Goal: Use online tool/utility: Utilize a website feature to perform a specific function

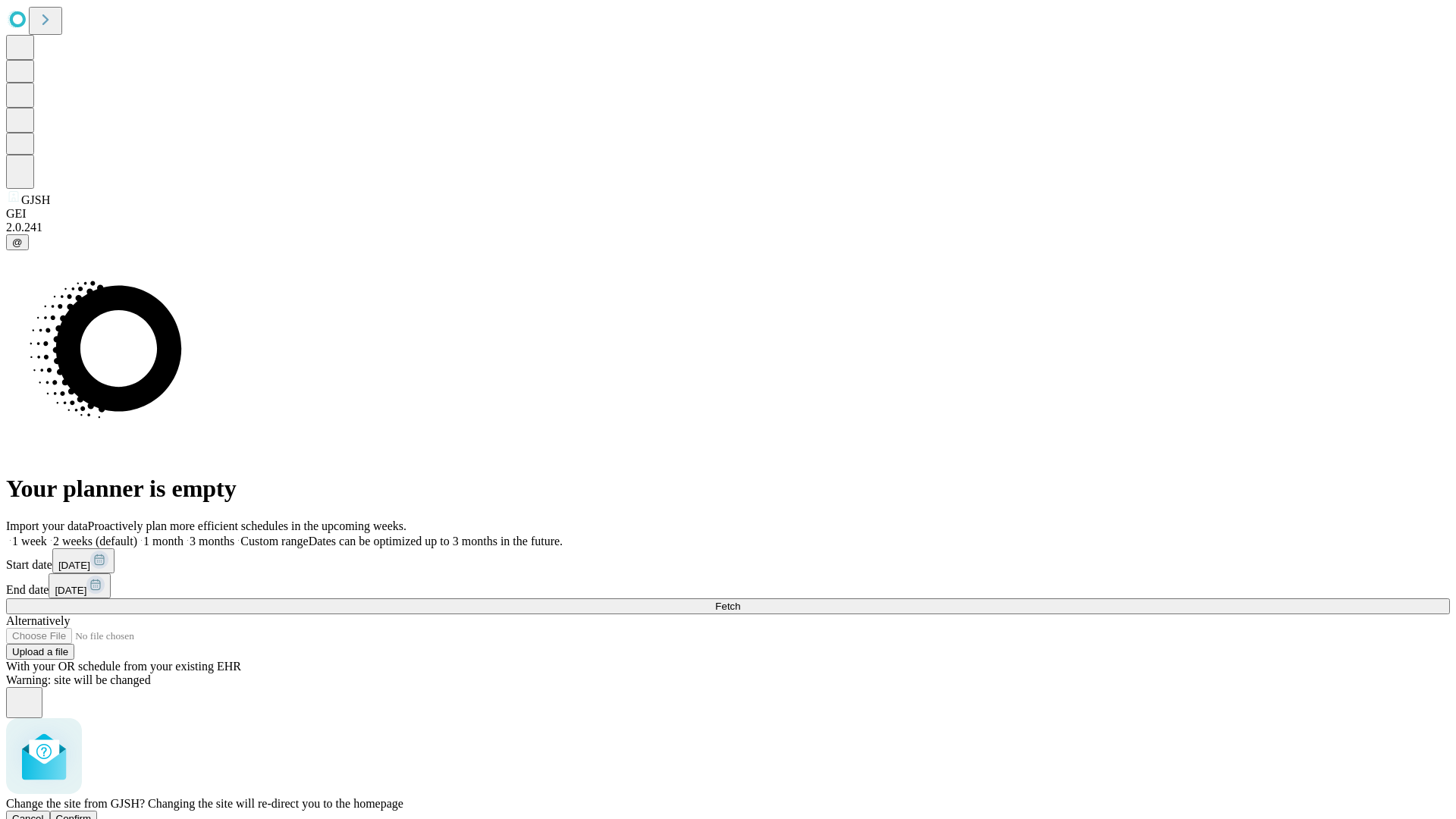
click at [92, 813] on span "Confirm" at bounding box center [74, 818] width 36 height 12
click at [184, 534] on label "1 month" at bounding box center [159, 541] width 46 height 13
click at [740, 600] on span "Fetch" at bounding box center [727, 605] width 25 height 12
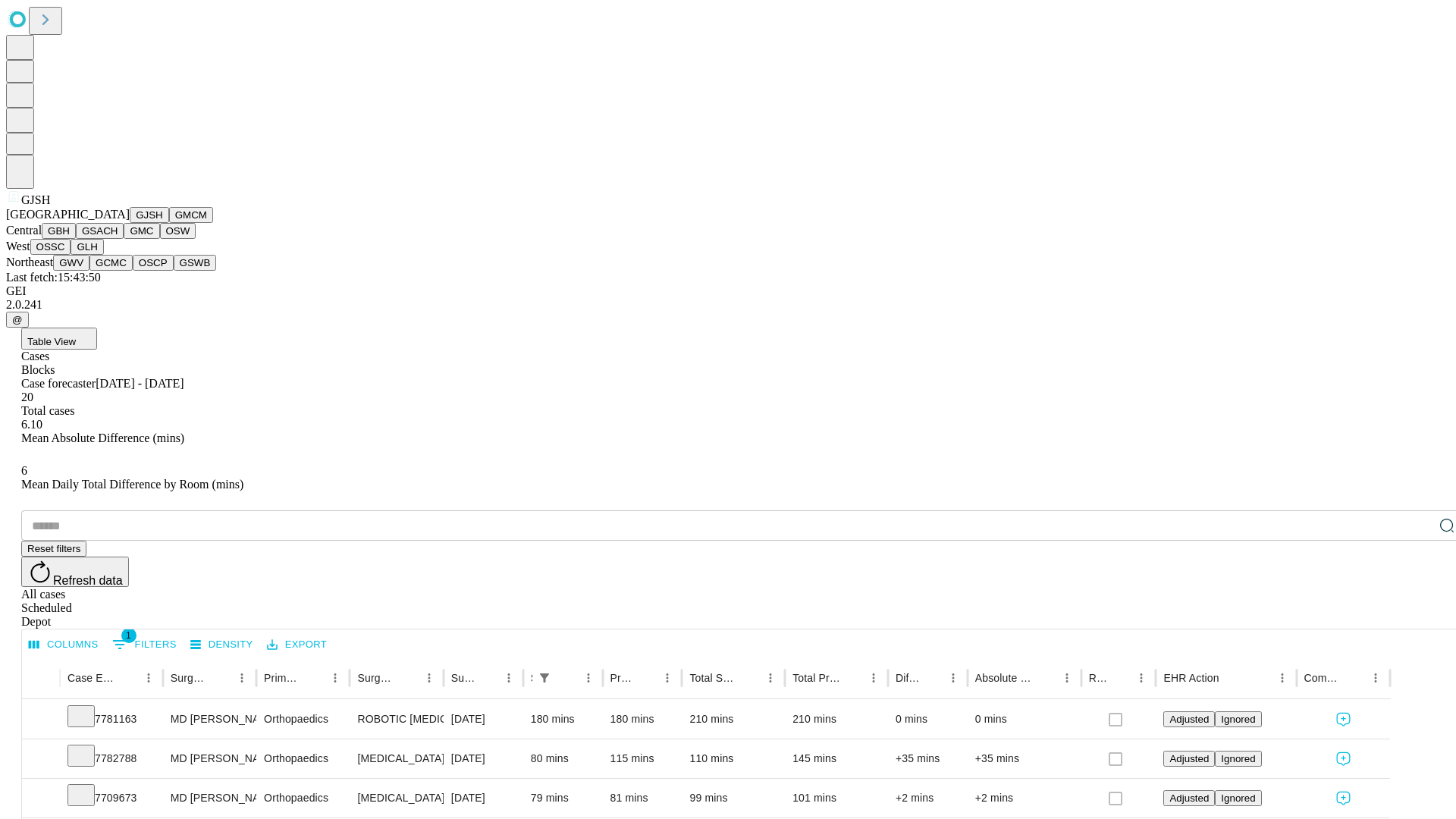
click at [169, 223] on button "GMCM" at bounding box center [191, 215] width 44 height 16
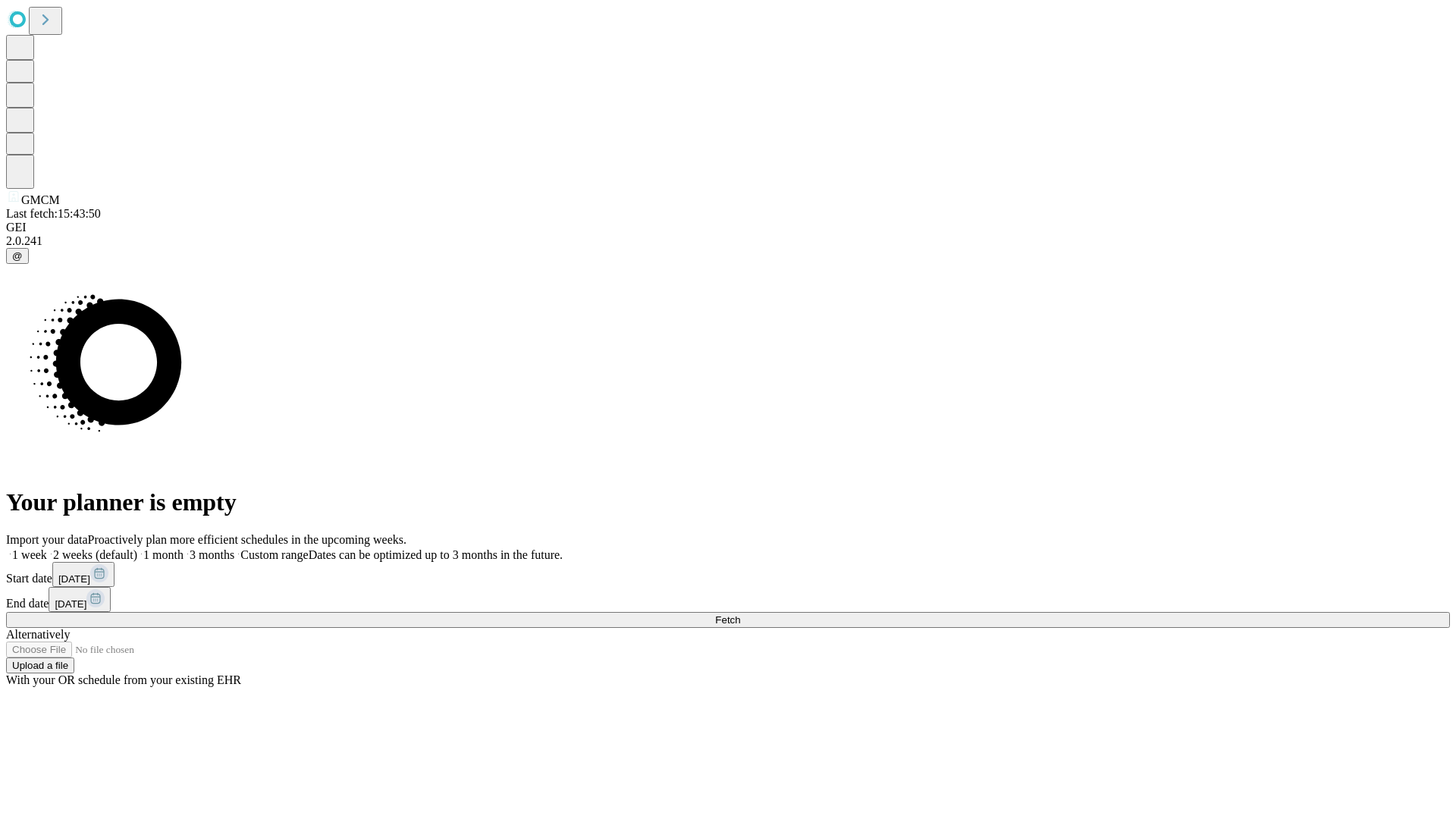
click at [184, 548] on label "1 month" at bounding box center [159, 554] width 46 height 13
click at [740, 614] on span "Fetch" at bounding box center [727, 620] width 25 height 12
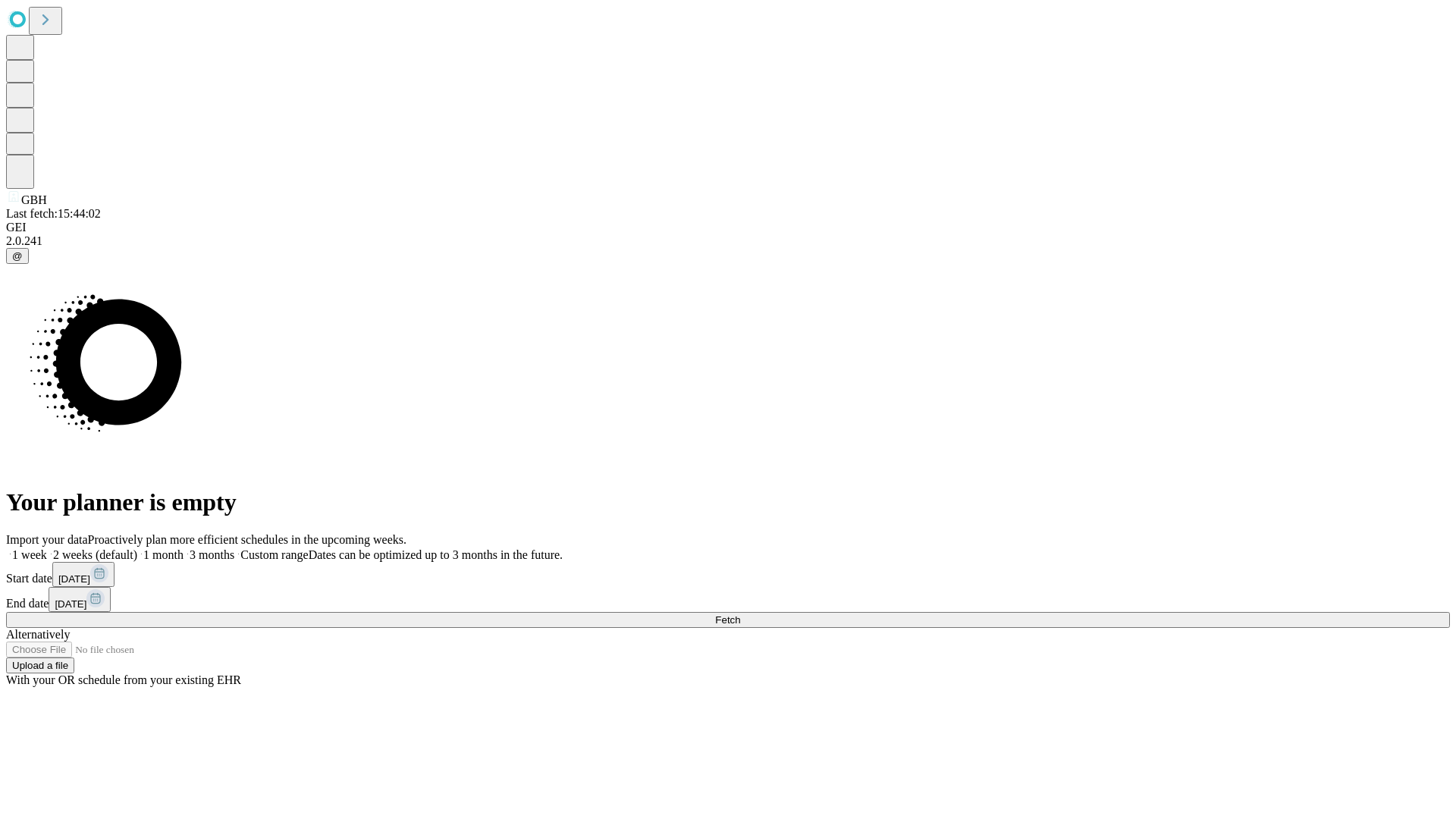
click at [184, 548] on label "1 month" at bounding box center [159, 554] width 46 height 13
click at [740, 614] on span "Fetch" at bounding box center [727, 620] width 25 height 12
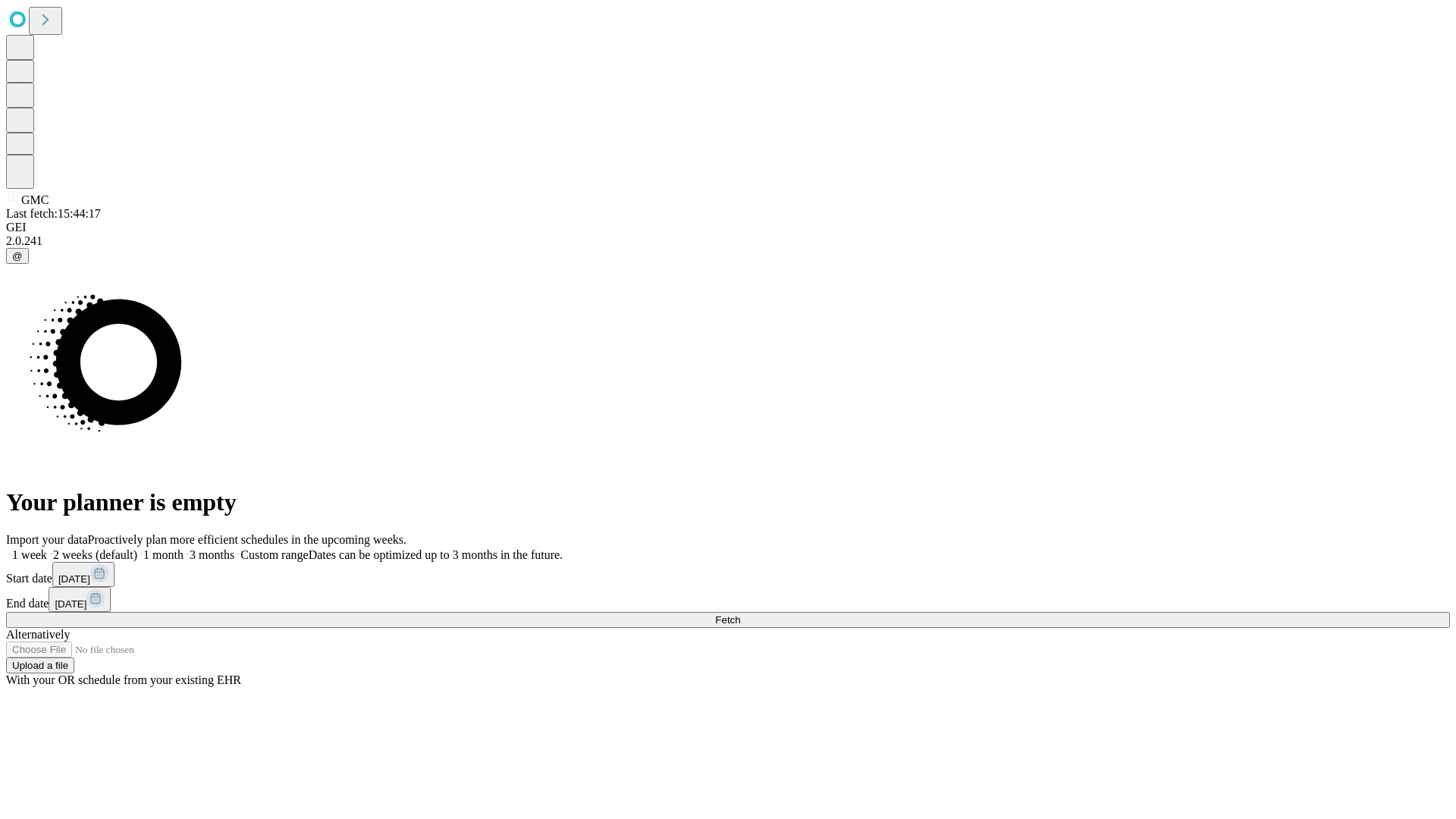
click at [184, 548] on label "1 month" at bounding box center [159, 554] width 46 height 13
click at [740, 614] on span "Fetch" at bounding box center [727, 620] width 25 height 12
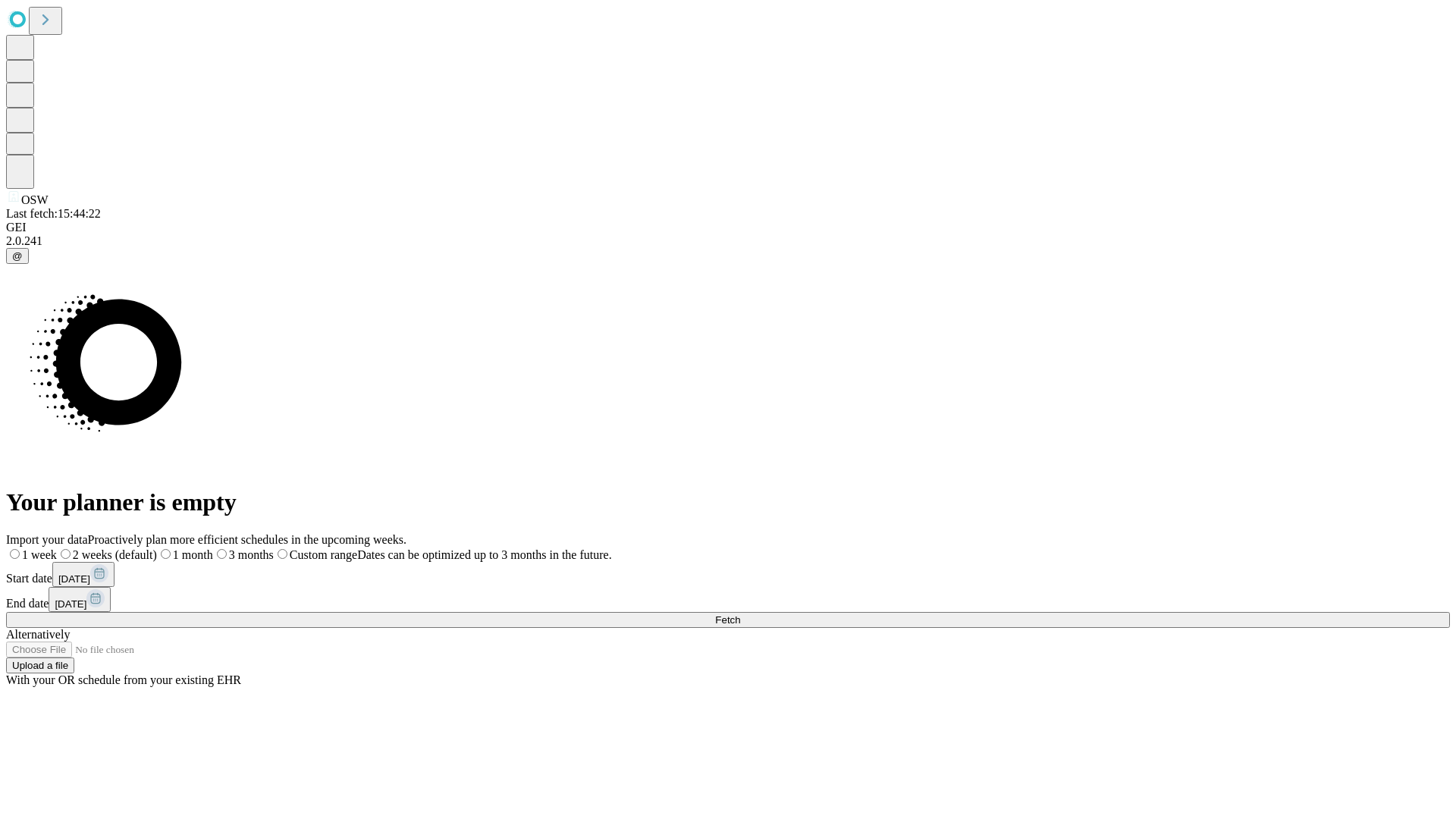
click at [213, 548] on label "1 month" at bounding box center [185, 554] width 56 height 13
click at [740, 614] on span "Fetch" at bounding box center [727, 620] width 25 height 12
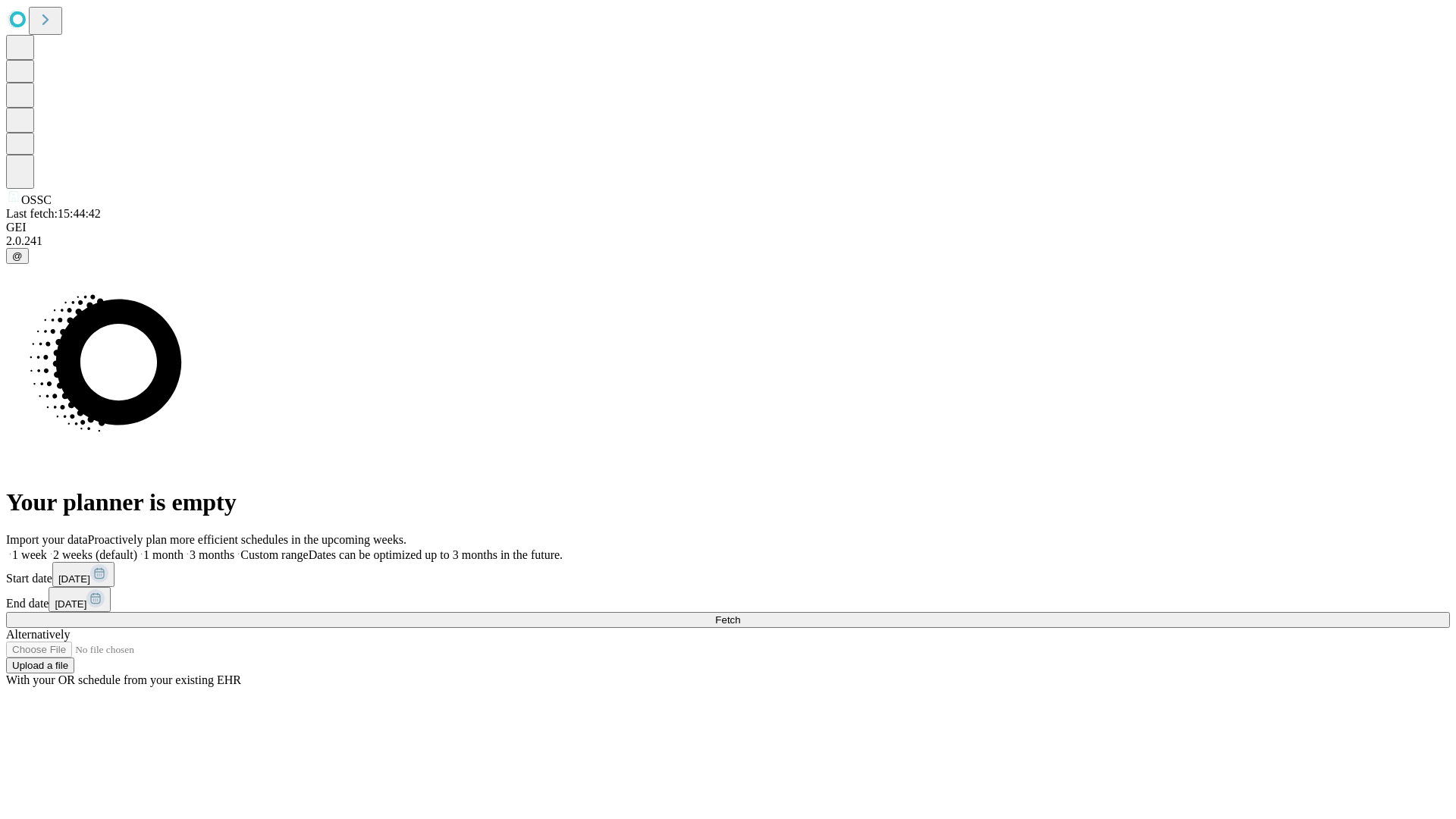
click at [184, 548] on label "1 month" at bounding box center [159, 554] width 46 height 13
click at [740, 614] on span "Fetch" at bounding box center [727, 620] width 25 height 12
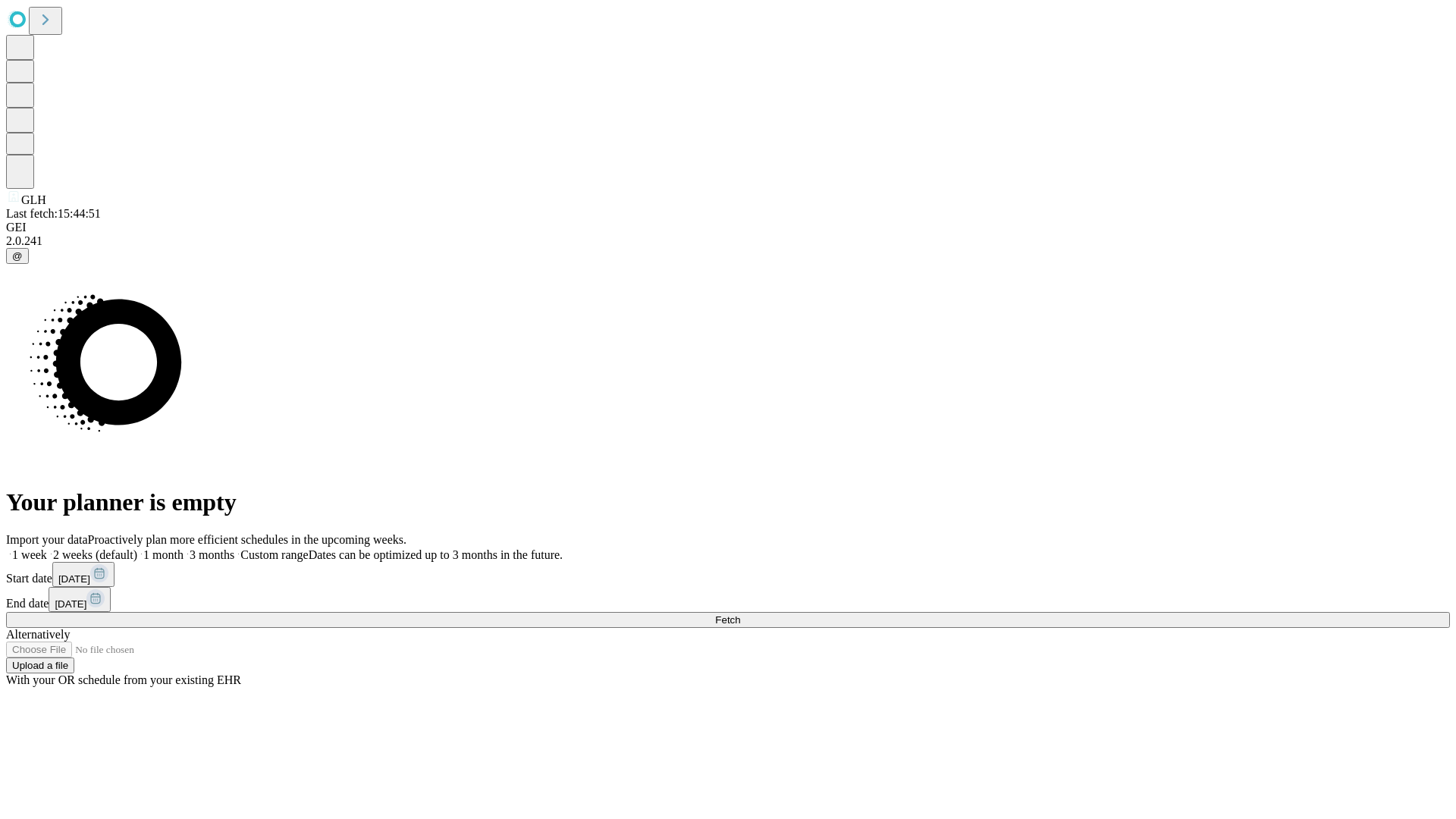
click at [184, 548] on label "1 month" at bounding box center [159, 554] width 46 height 13
click at [740, 614] on span "Fetch" at bounding box center [727, 620] width 25 height 12
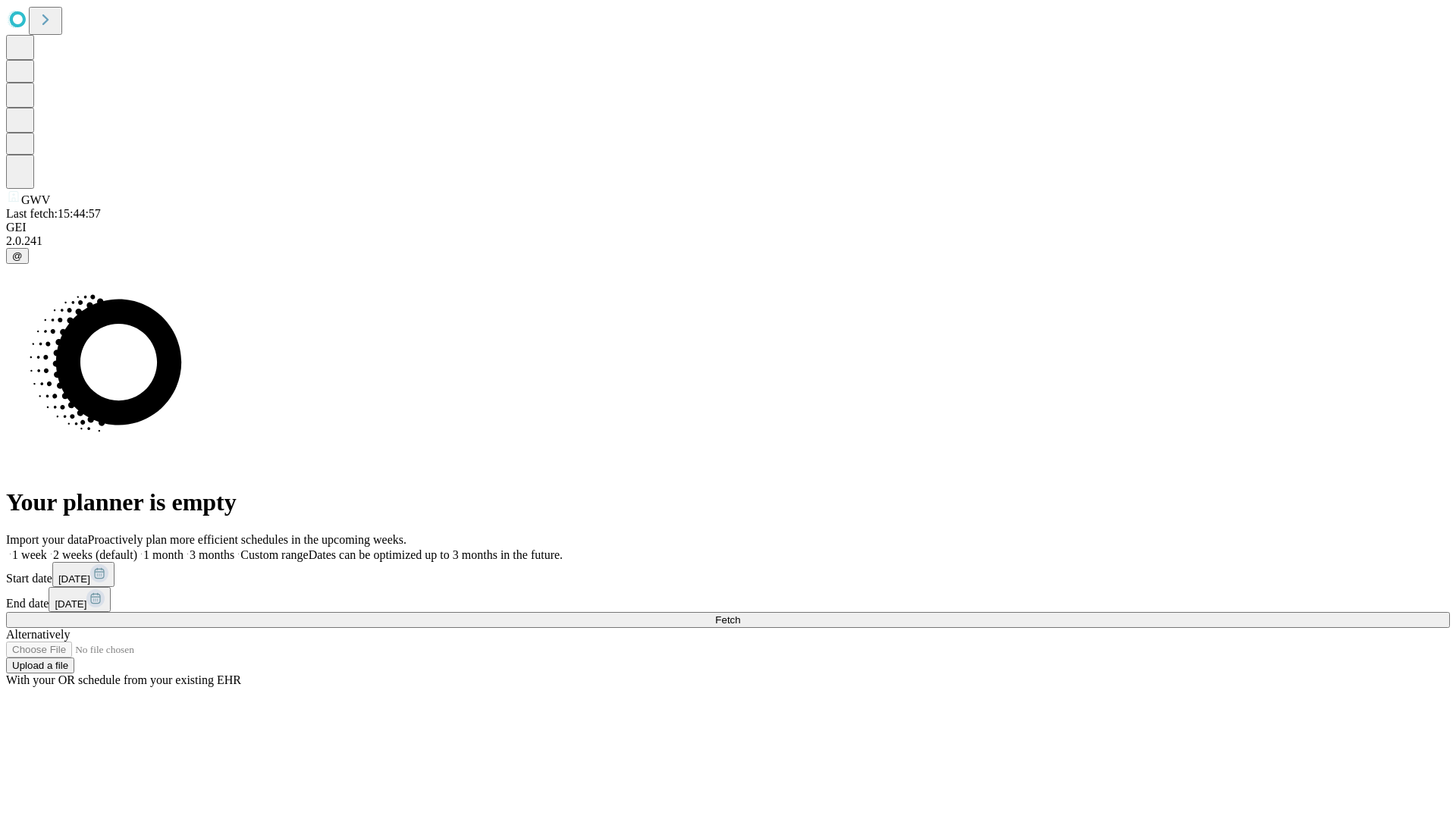
click at [184, 548] on label "1 month" at bounding box center [159, 554] width 46 height 13
click at [740, 614] on span "Fetch" at bounding box center [727, 620] width 25 height 12
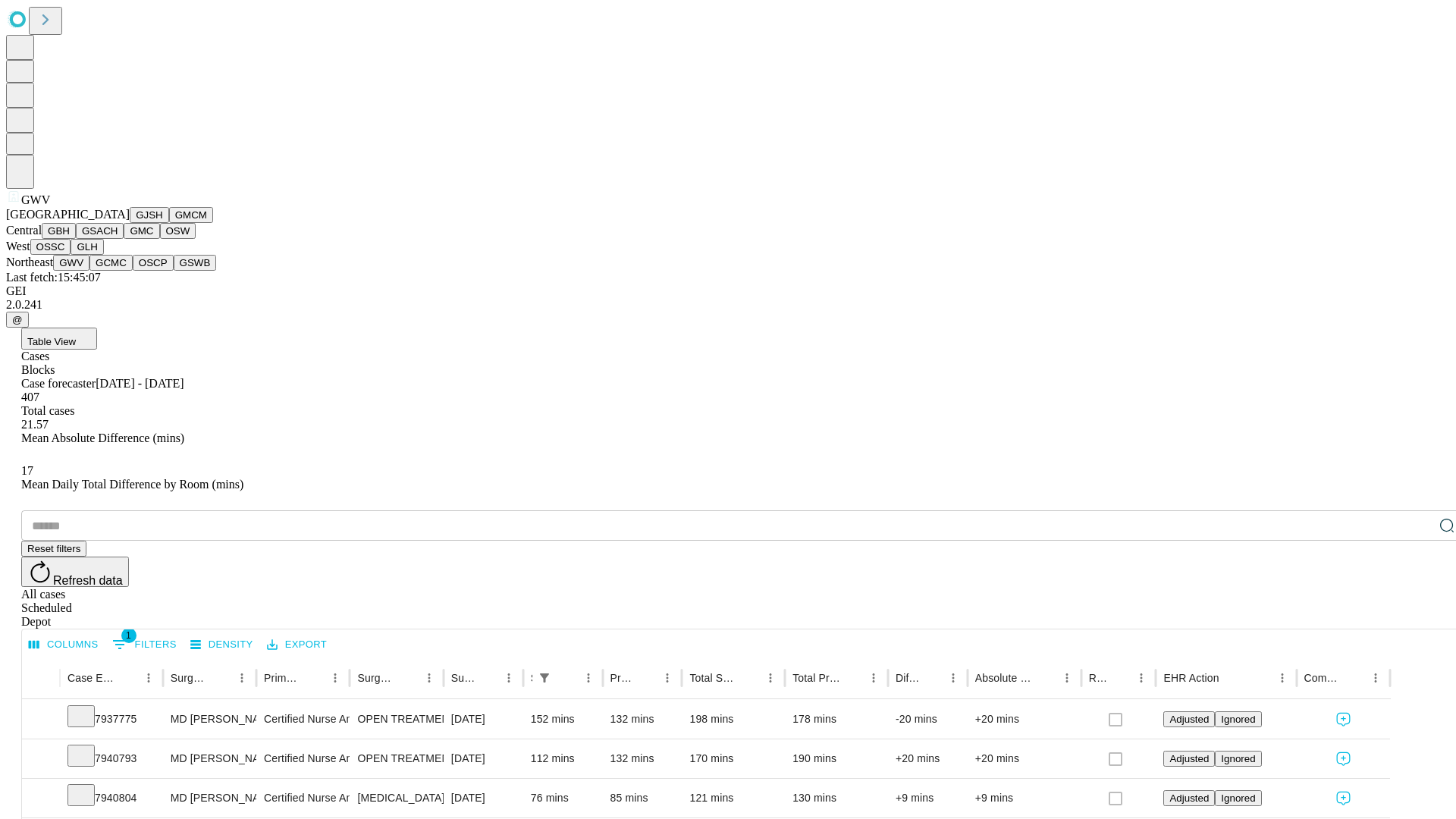
click at [117, 270] on button "GCMC" at bounding box center [111, 263] width 43 height 16
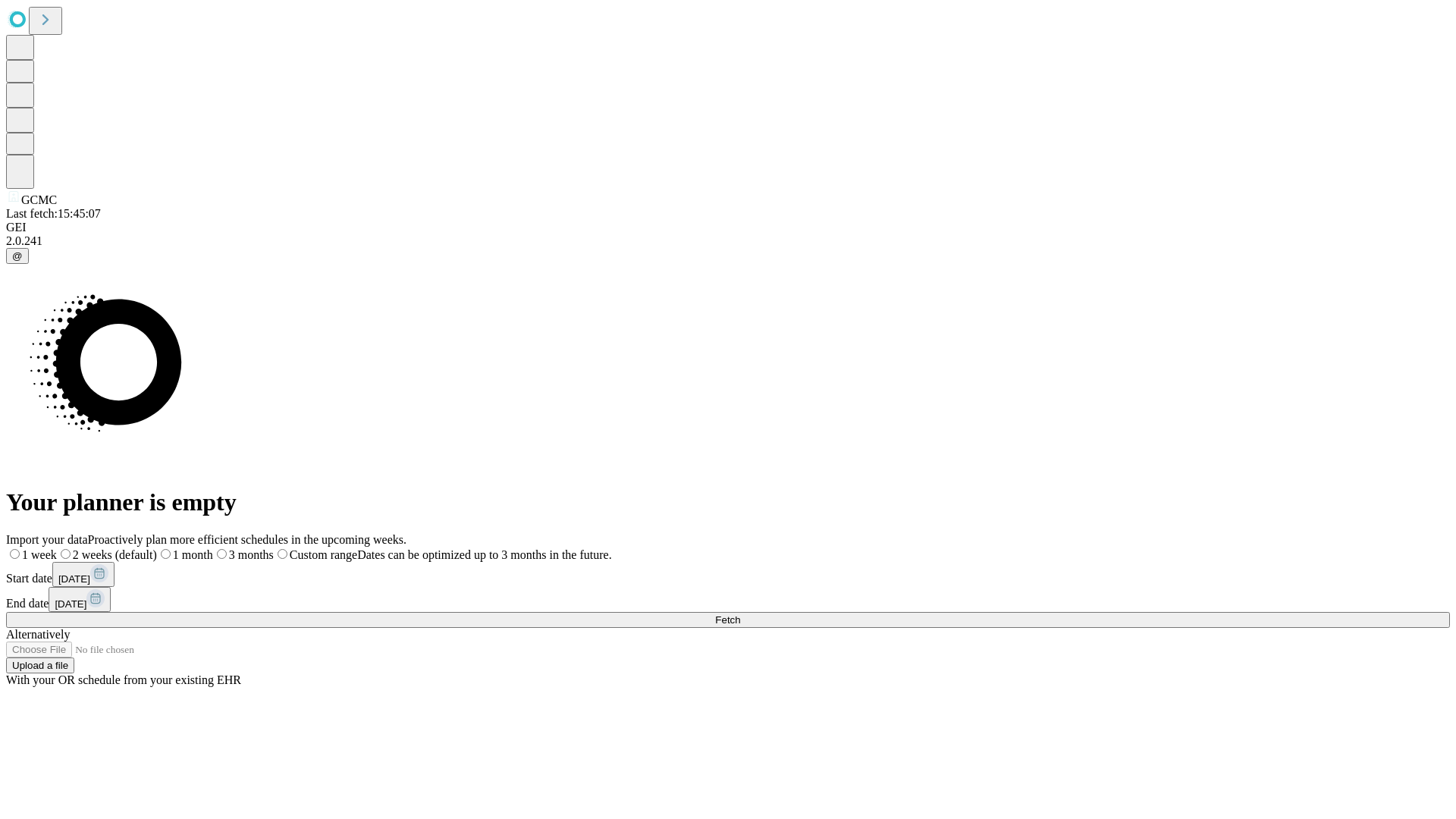
click at [213, 548] on label "1 month" at bounding box center [185, 554] width 56 height 13
click at [740, 614] on span "Fetch" at bounding box center [727, 620] width 25 height 12
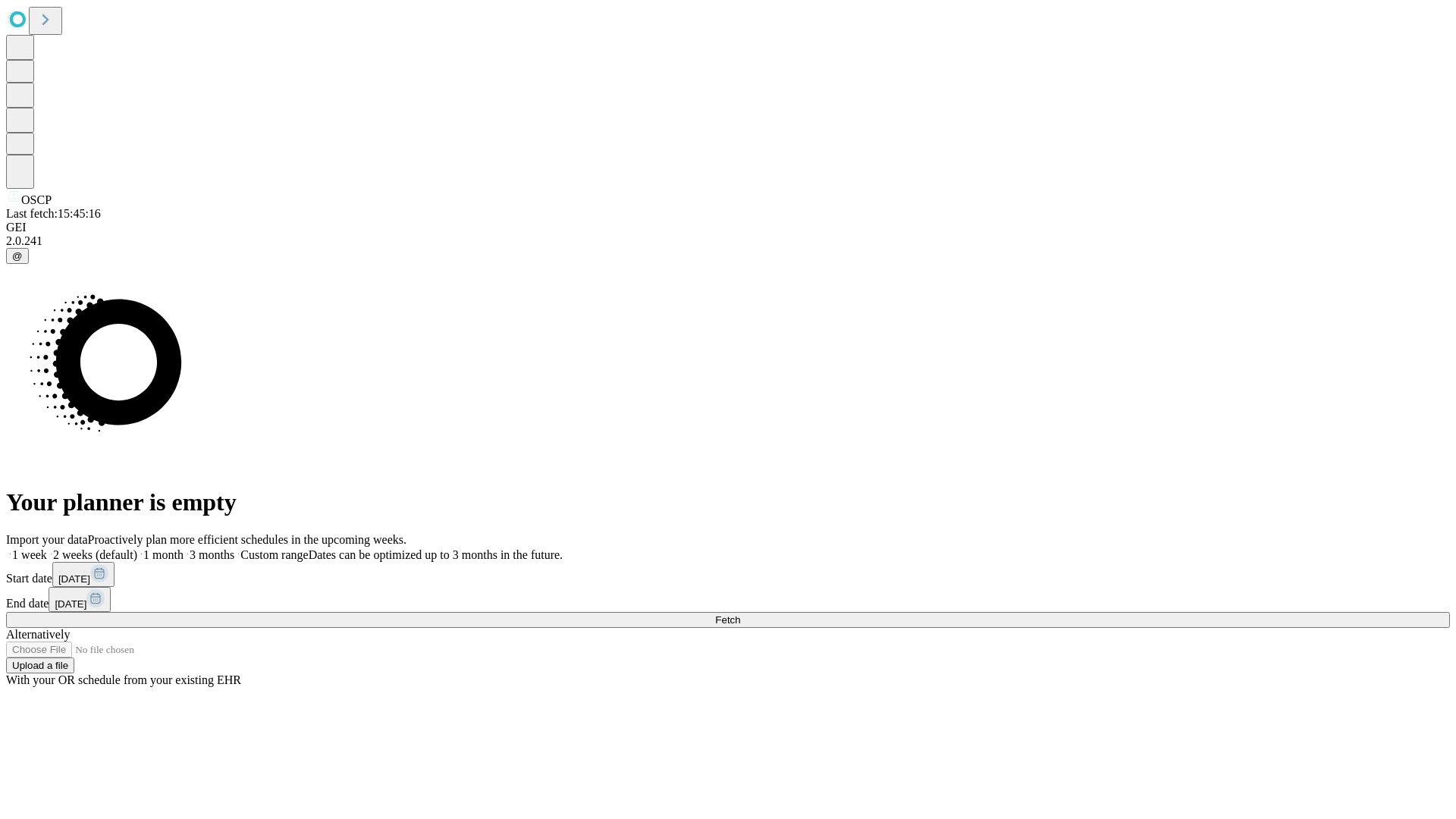
click at [184, 548] on label "1 month" at bounding box center [159, 554] width 46 height 13
click at [740, 614] on span "Fetch" at bounding box center [727, 620] width 25 height 12
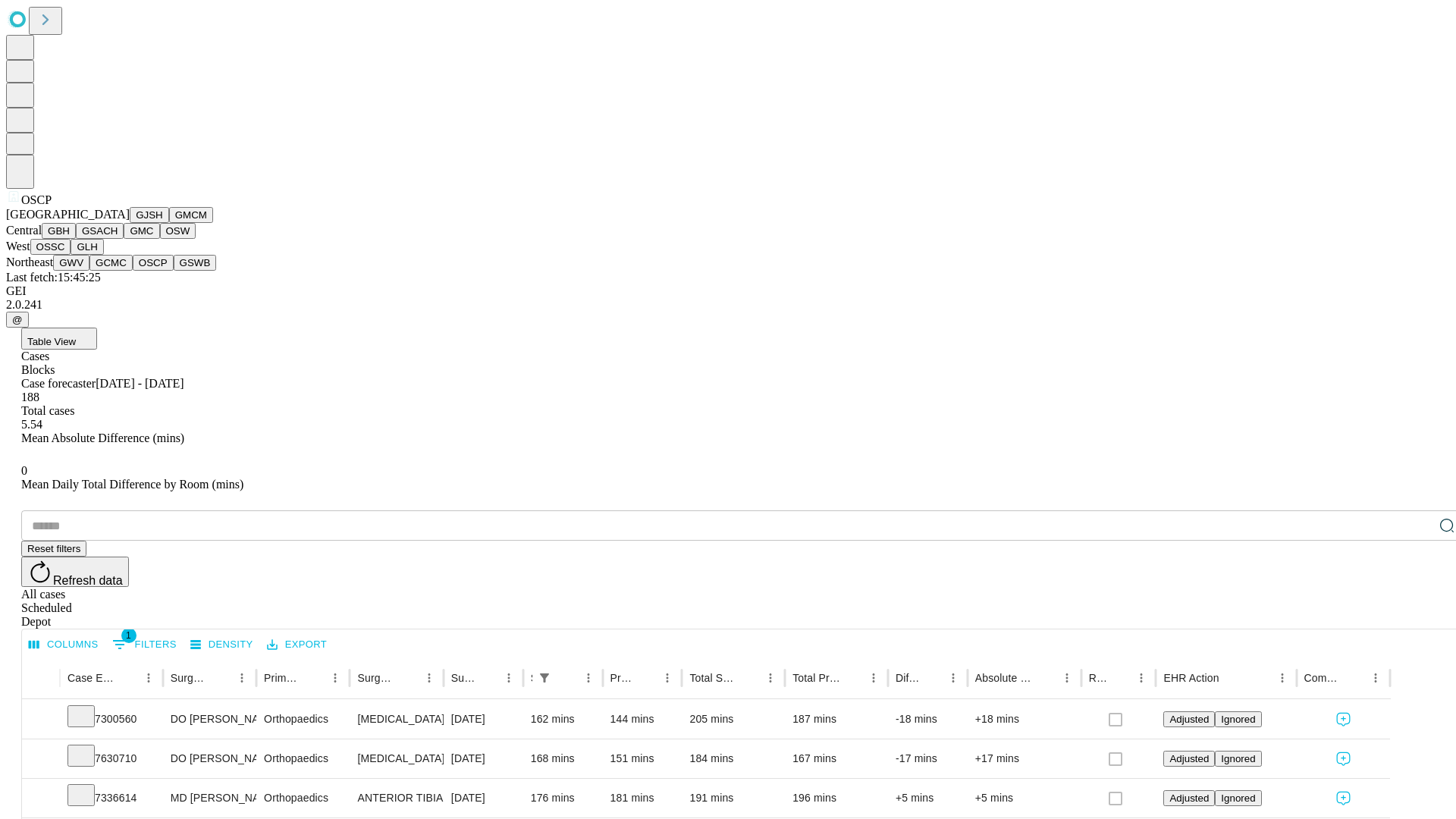
click at [174, 270] on button "GSWB" at bounding box center [196, 263] width 43 height 16
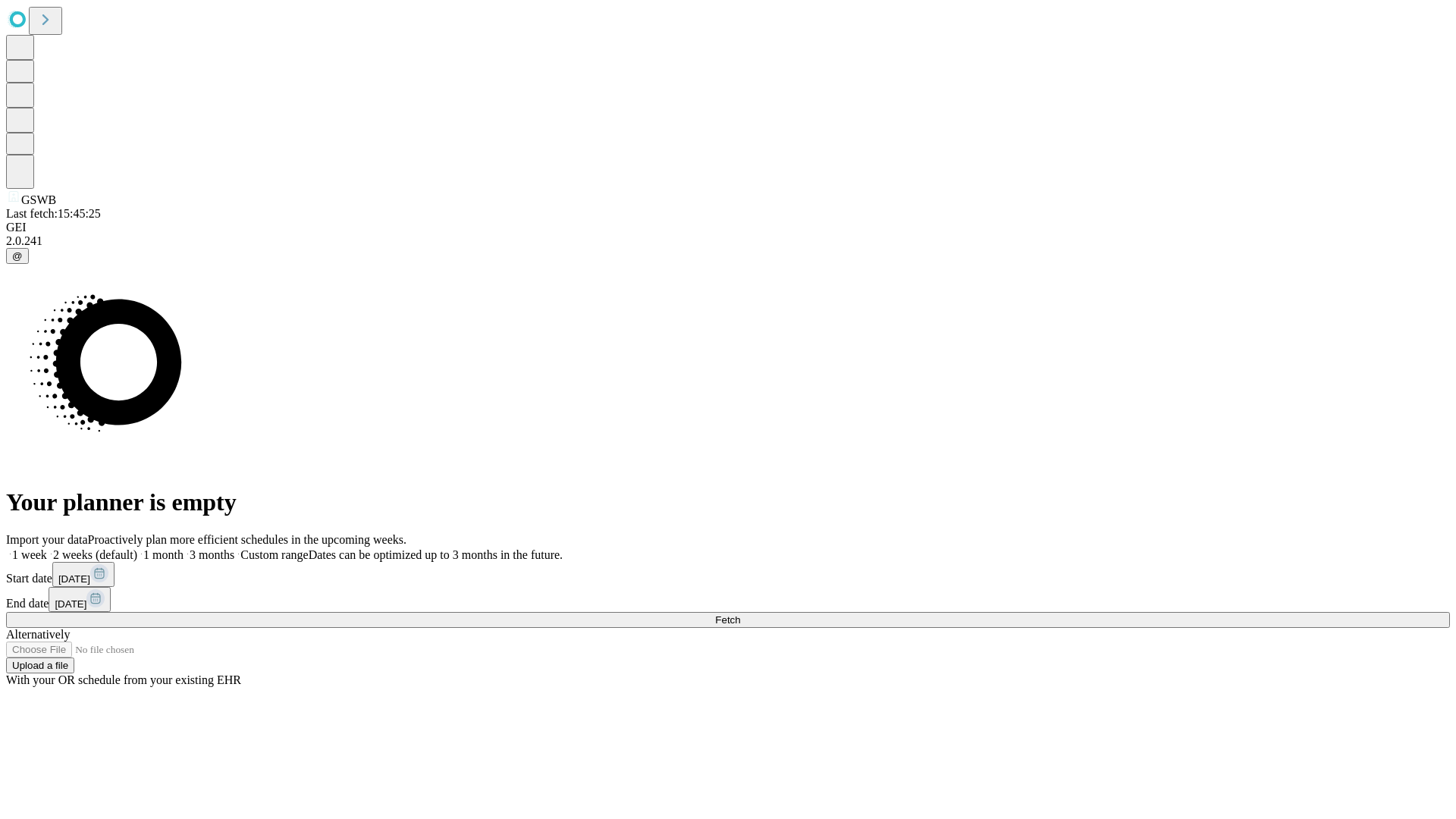
click at [184, 548] on label "1 month" at bounding box center [159, 554] width 46 height 13
click at [740, 614] on span "Fetch" at bounding box center [727, 620] width 25 height 12
